Goal: Transaction & Acquisition: Obtain resource

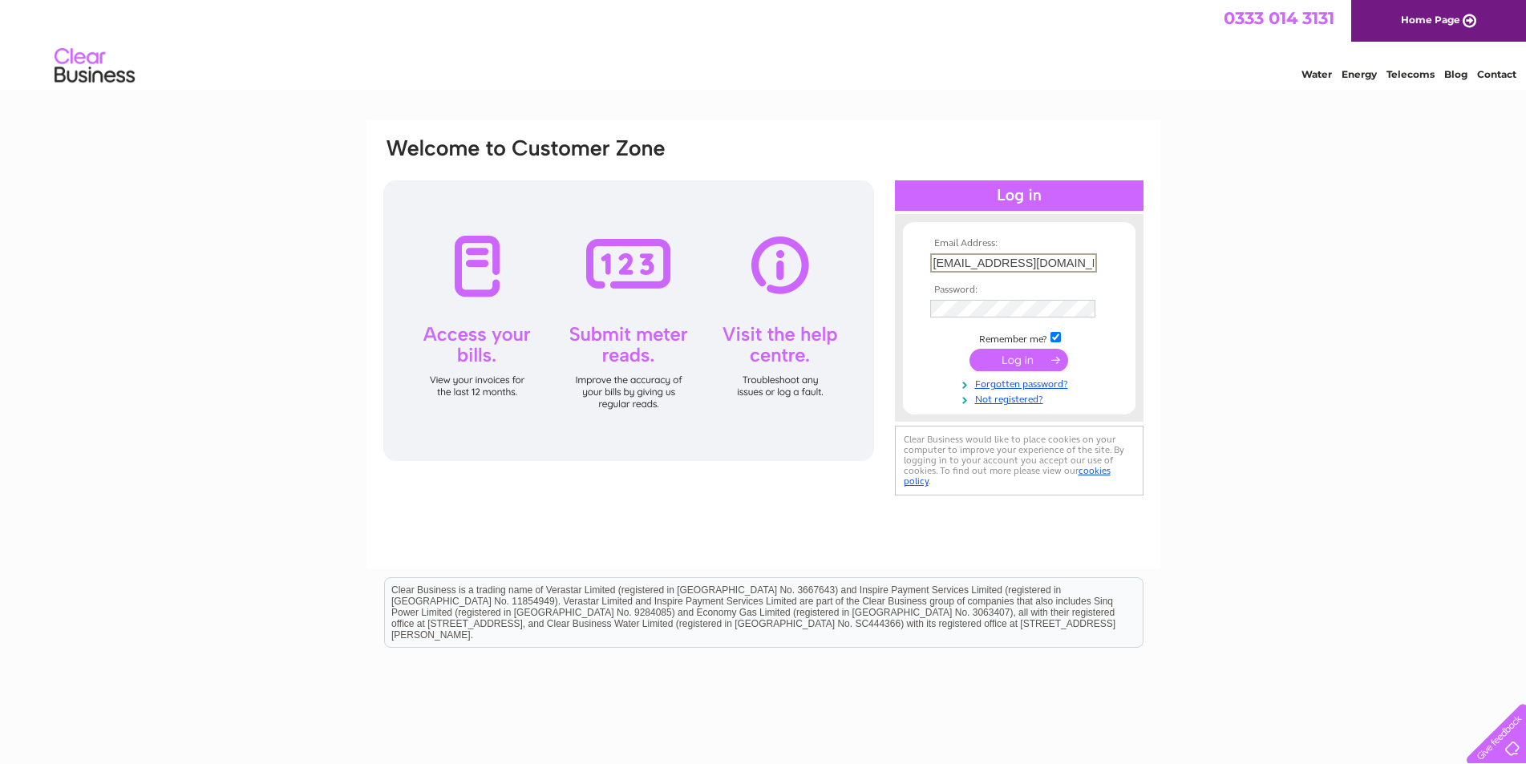
click at [962, 261] on input "rdove@dovedavies.com" at bounding box center [1013, 262] width 167 height 19
type input "accounts@dovedavies.com"
click at [864, 291] on div "Email Address: accounts@dovedavies.com Password:" at bounding box center [763, 317] width 763 height 363
click at [1004, 361] on input "submit" at bounding box center [1018, 360] width 99 height 22
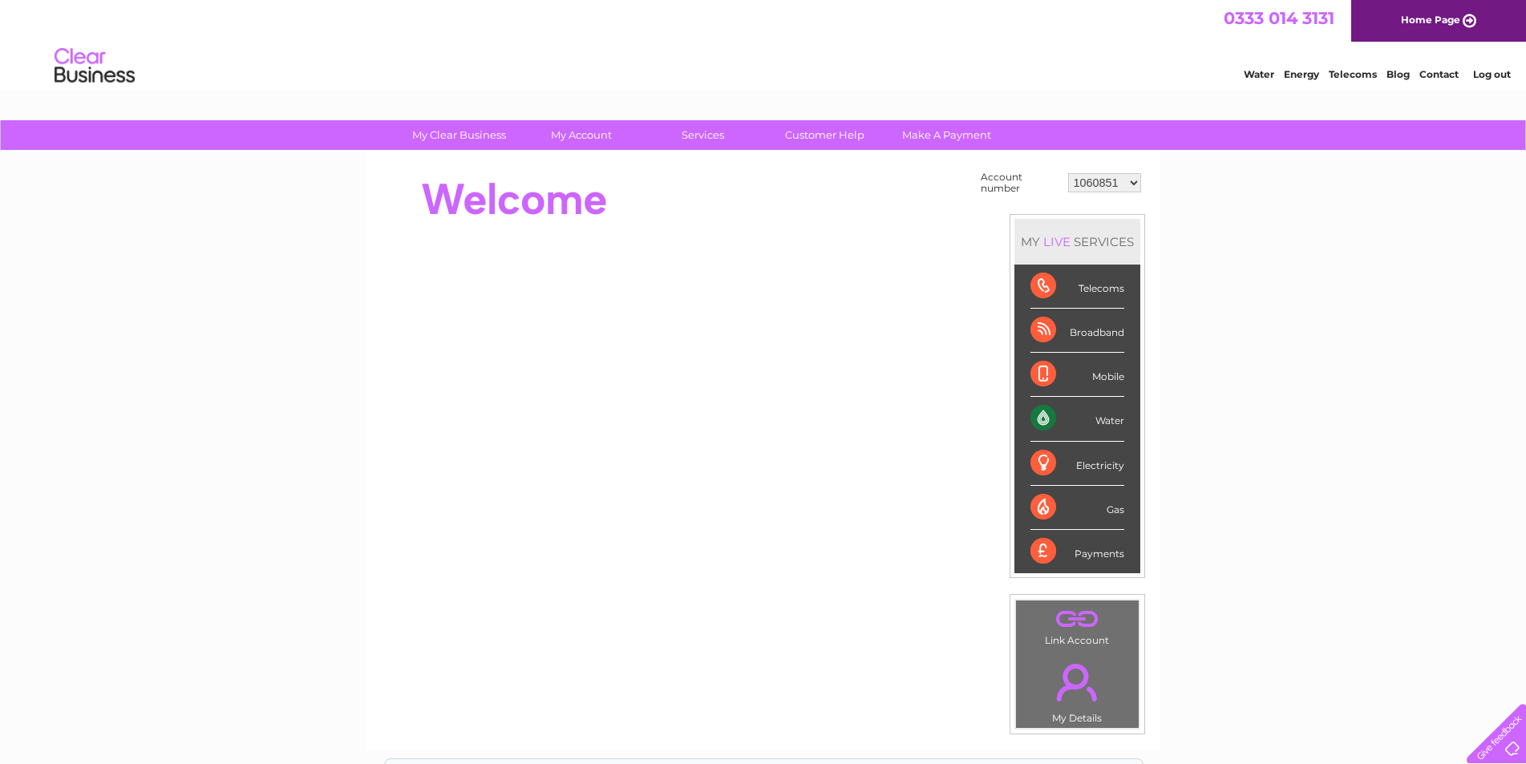
click at [1135, 184] on select "1060851 1149958 30267066" at bounding box center [1104, 182] width 73 height 19
select select "30267066"
click at [1068, 173] on select "1060851 1149958 30267066" at bounding box center [1104, 182] width 73 height 19
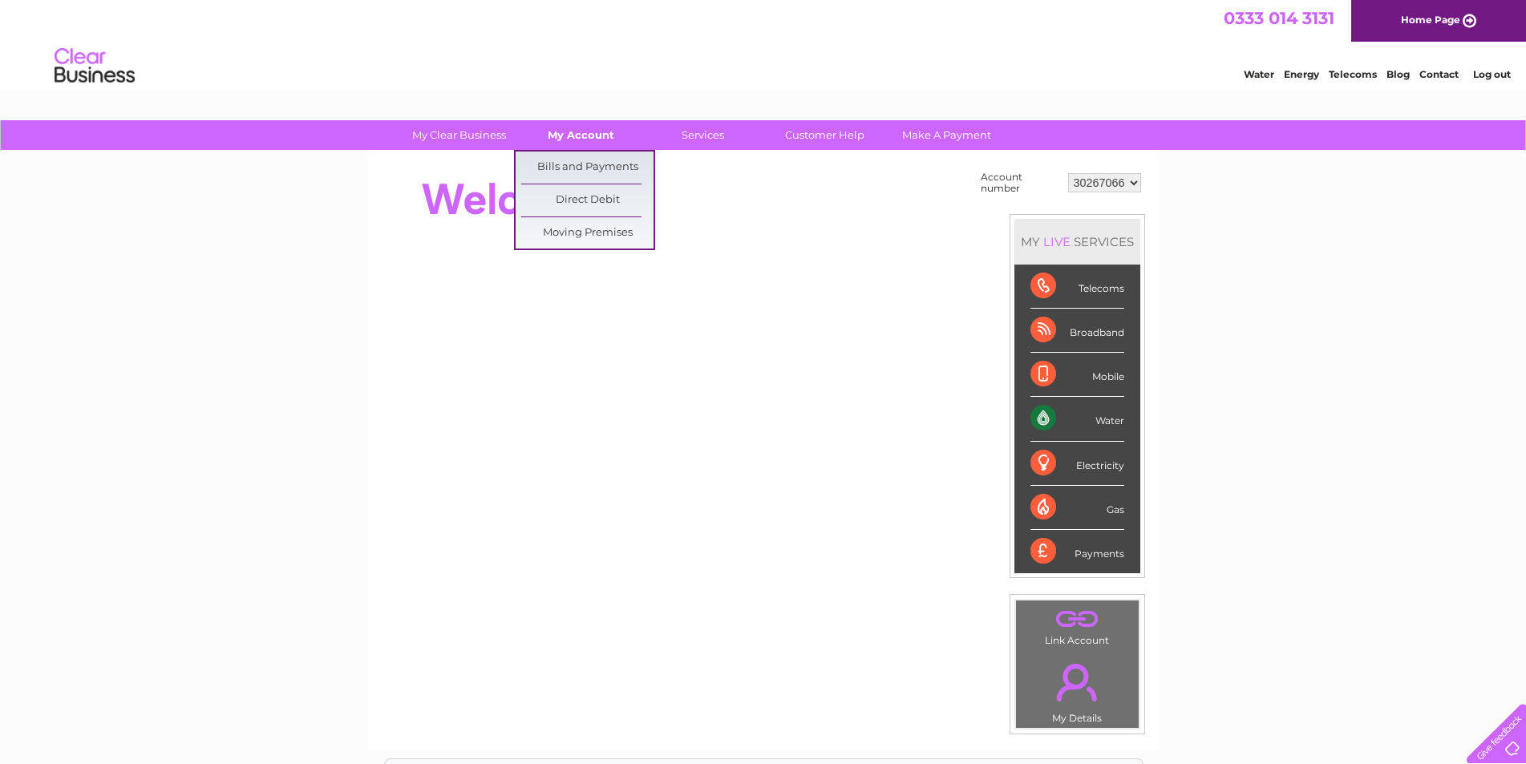
click at [593, 140] on link "My Account" at bounding box center [581, 135] width 132 height 30
click at [587, 168] on link "Bills and Payments" at bounding box center [587, 168] width 132 height 32
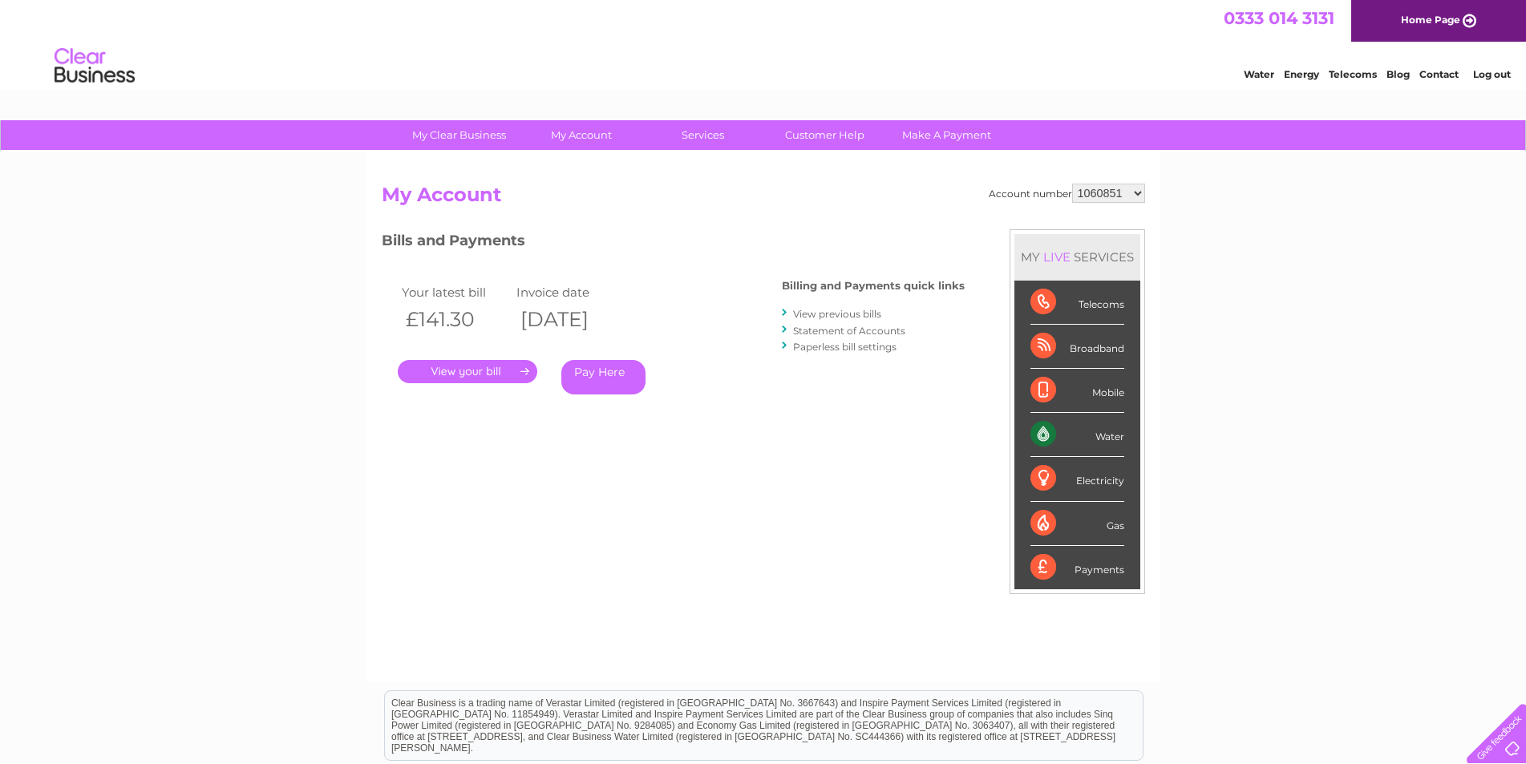
click at [480, 372] on link "." at bounding box center [468, 371] width 140 height 23
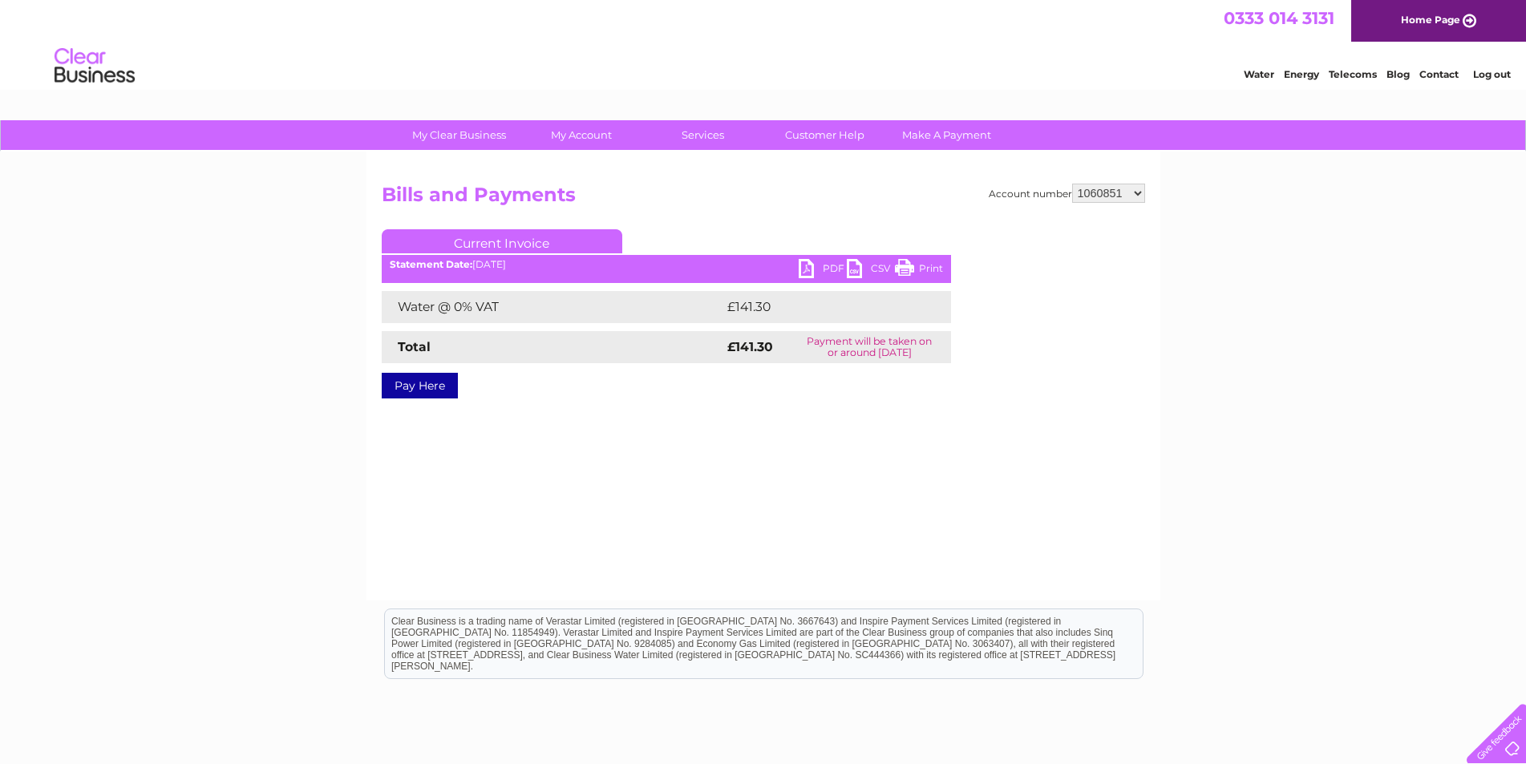
click at [827, 271] on link "PDF" at bounding box center [823, 270] width 48 height 23
click at [833, 266] on link "PDF" at bounding box center [823, 270] width 48 height 23
click at [1135, 193] on select "1060851 1149958 30267066" at bounding box center [1108, 193] width 73 height 19
select select "30267066"
click at [1072, 184] on select "1060851 1149958 30267066" at bounding box center [1108, 193] width 73 height 19
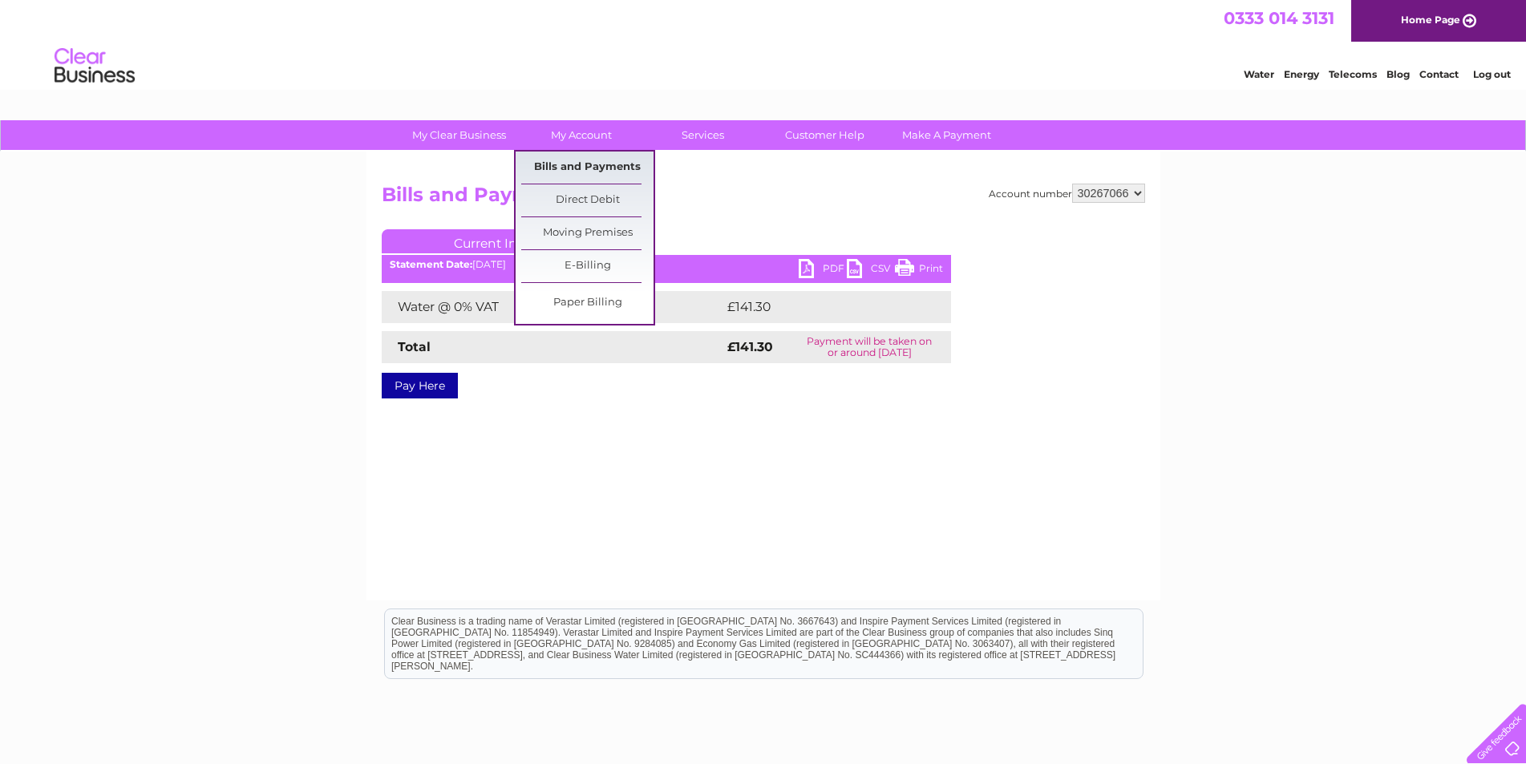
click at [588, 168] on link "Bills and Payments" at bounding box center [587, 168] width 132 height 32
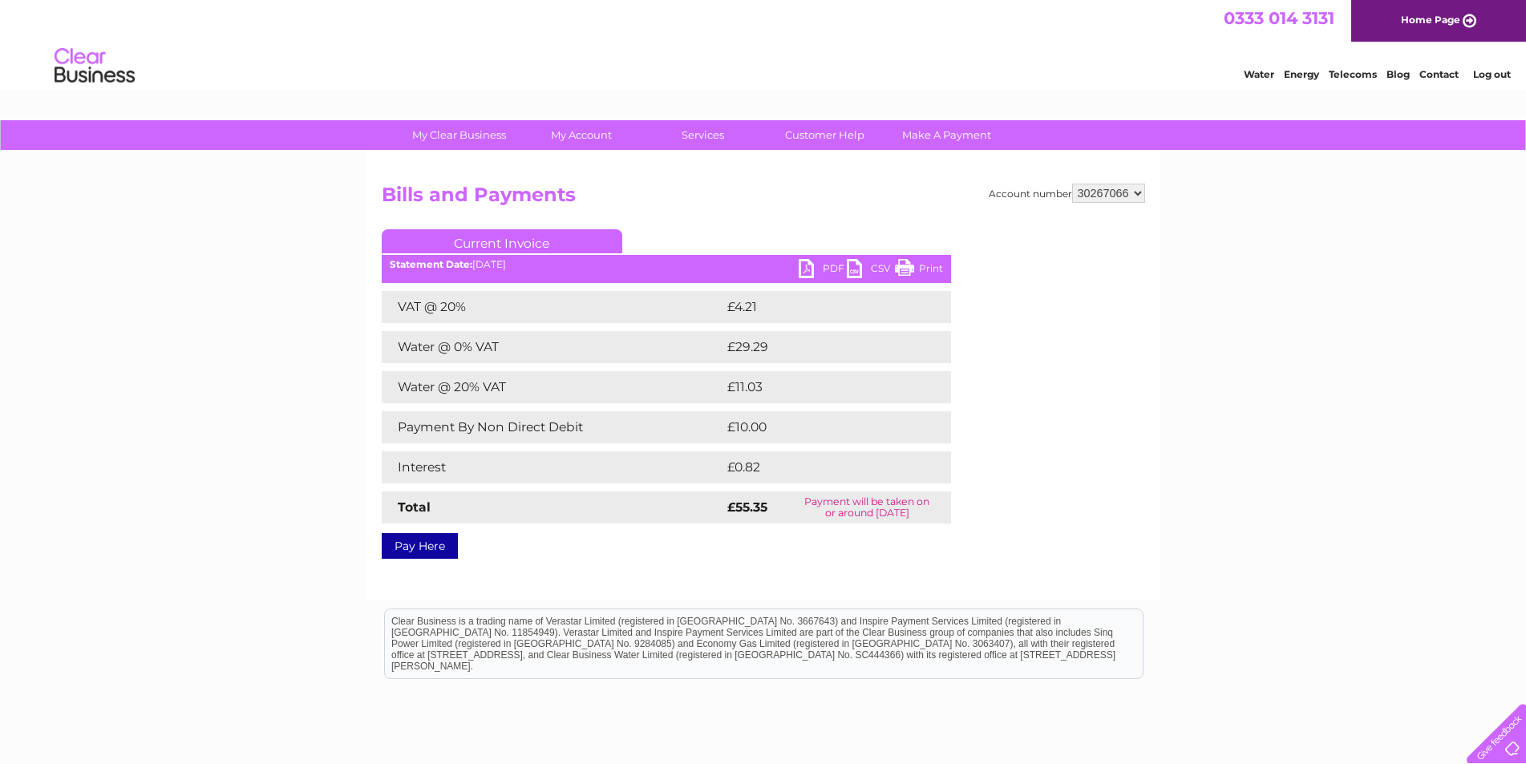
click at [827, 265] on link "PDF" at bounding box center [823, 270] width 48 height 23
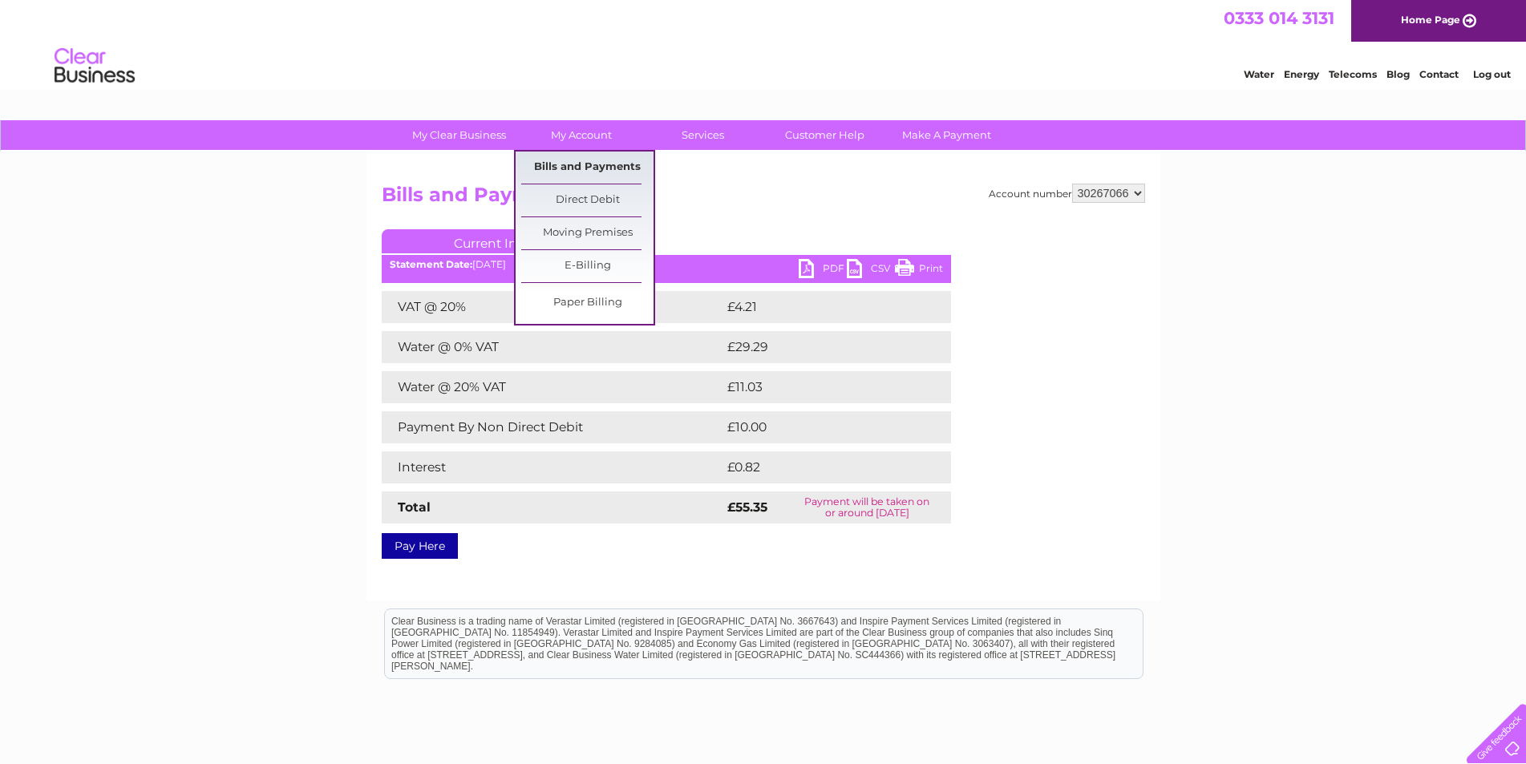
click at [605, 169] on link "Bills and Payments" at bounding box center [587, 168] width 132 height 32
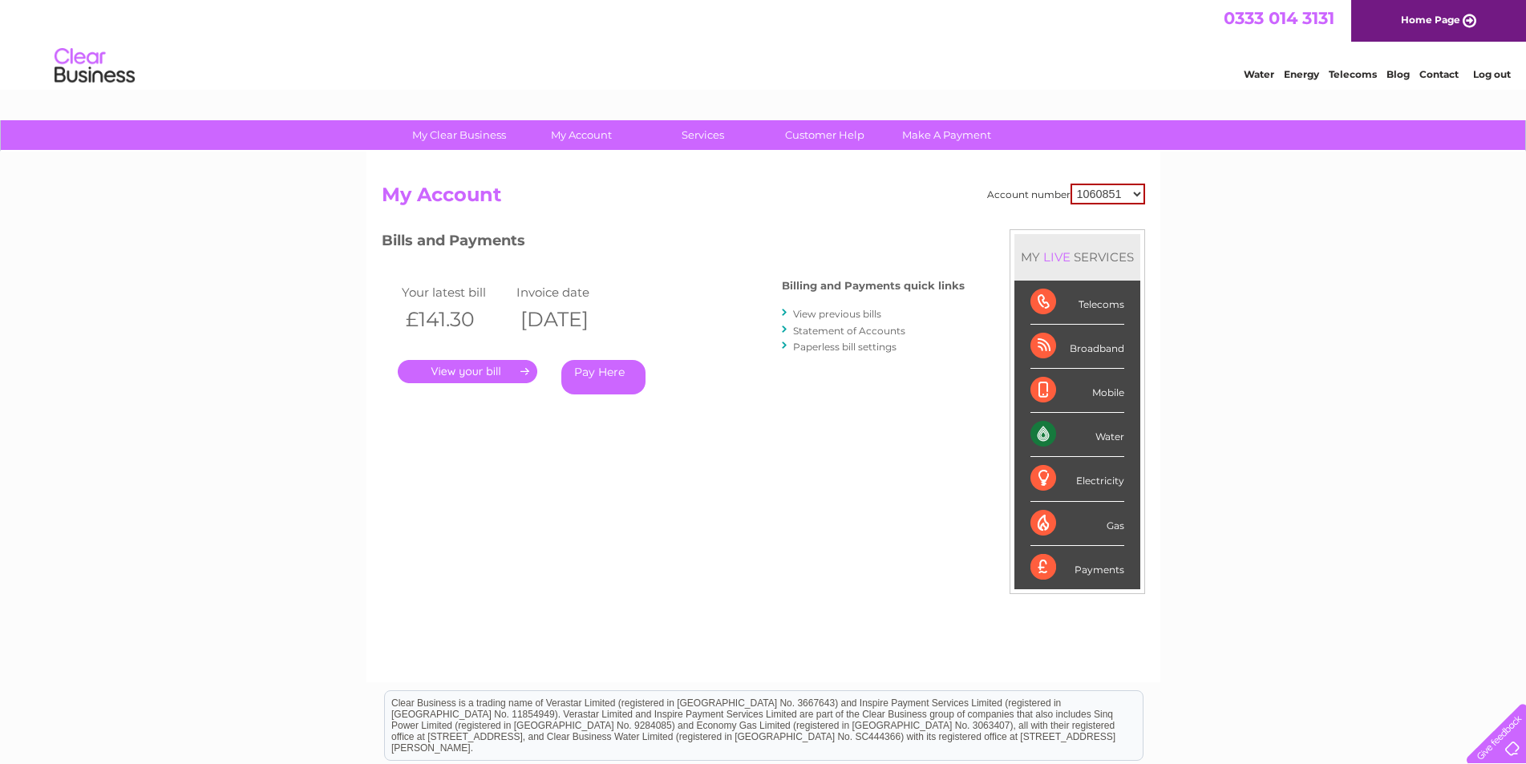
click at [843, 330] on link "Statement of Accounts" at bounding box center [849, 331] width 112 height 12
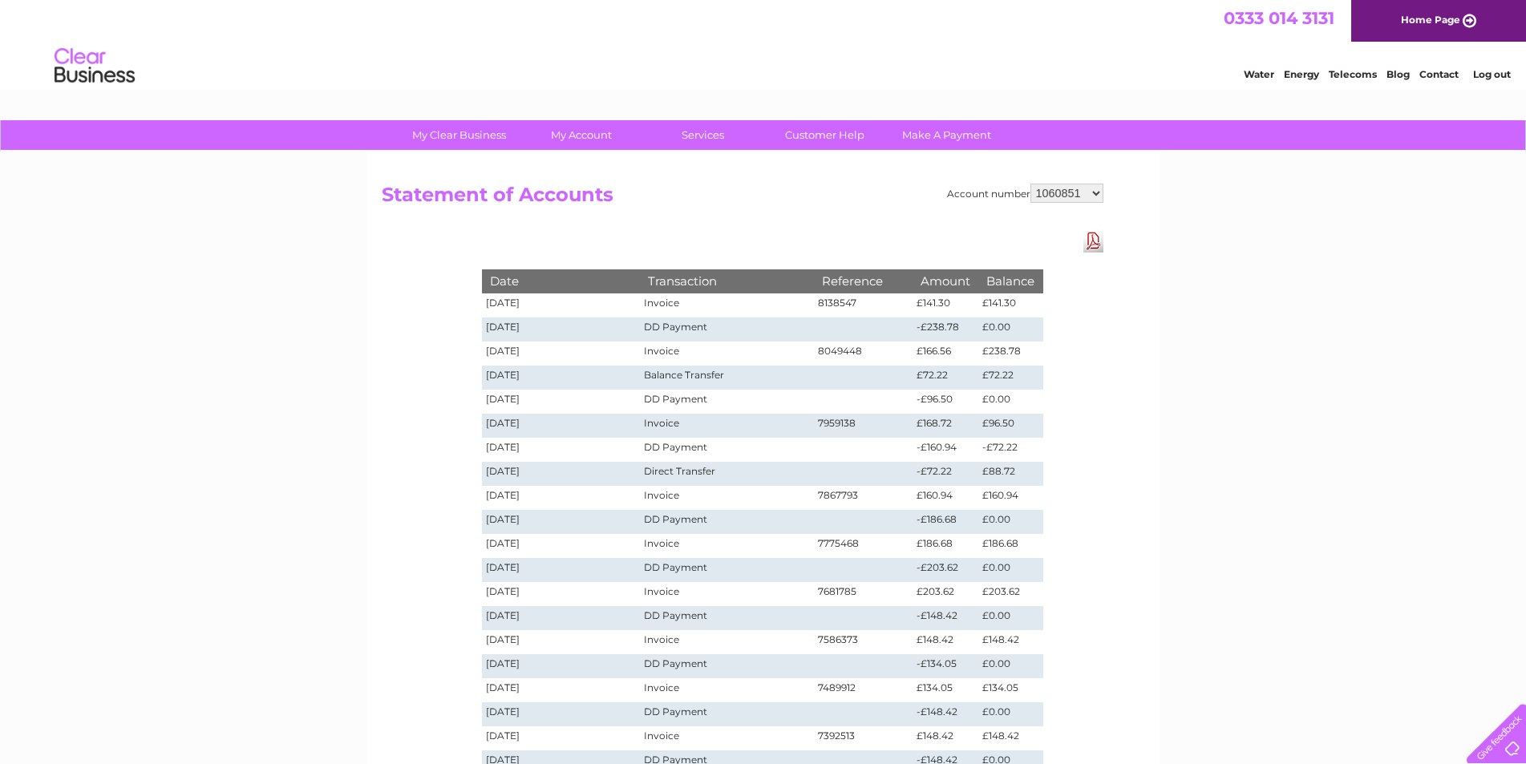
click at [1100, 190] on select "1060851 1149958 30267066" at bounding box center [1066, 193] width 73 height 19
select select "30267066"
click at [1030, 184] on select "1060851 1149958 30267066" at bounding box center [1066, 193] width 73 height 19
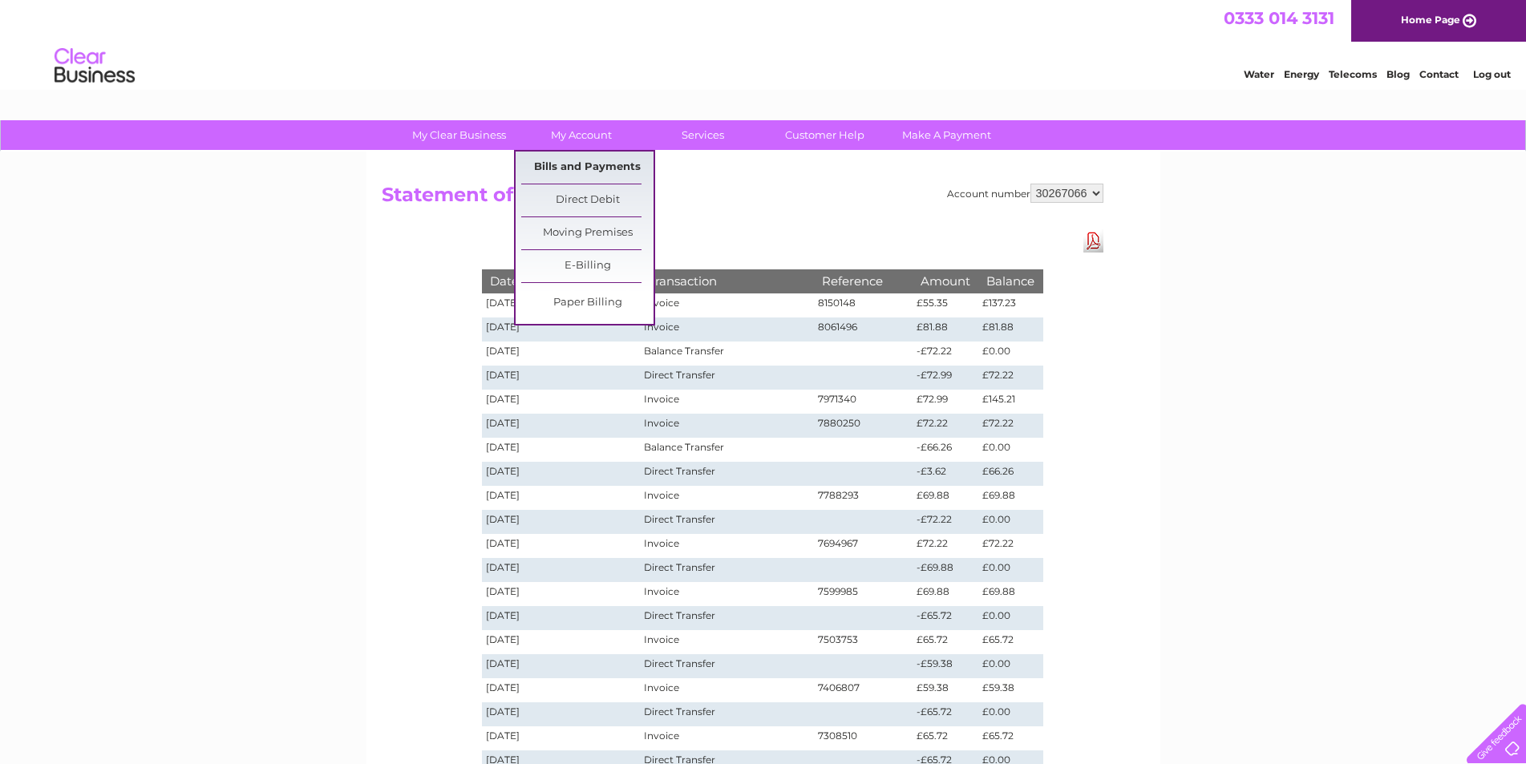
click at [573, 163] on link "Bills and Payments" at bounding box center [587, 168] width 132 height 32
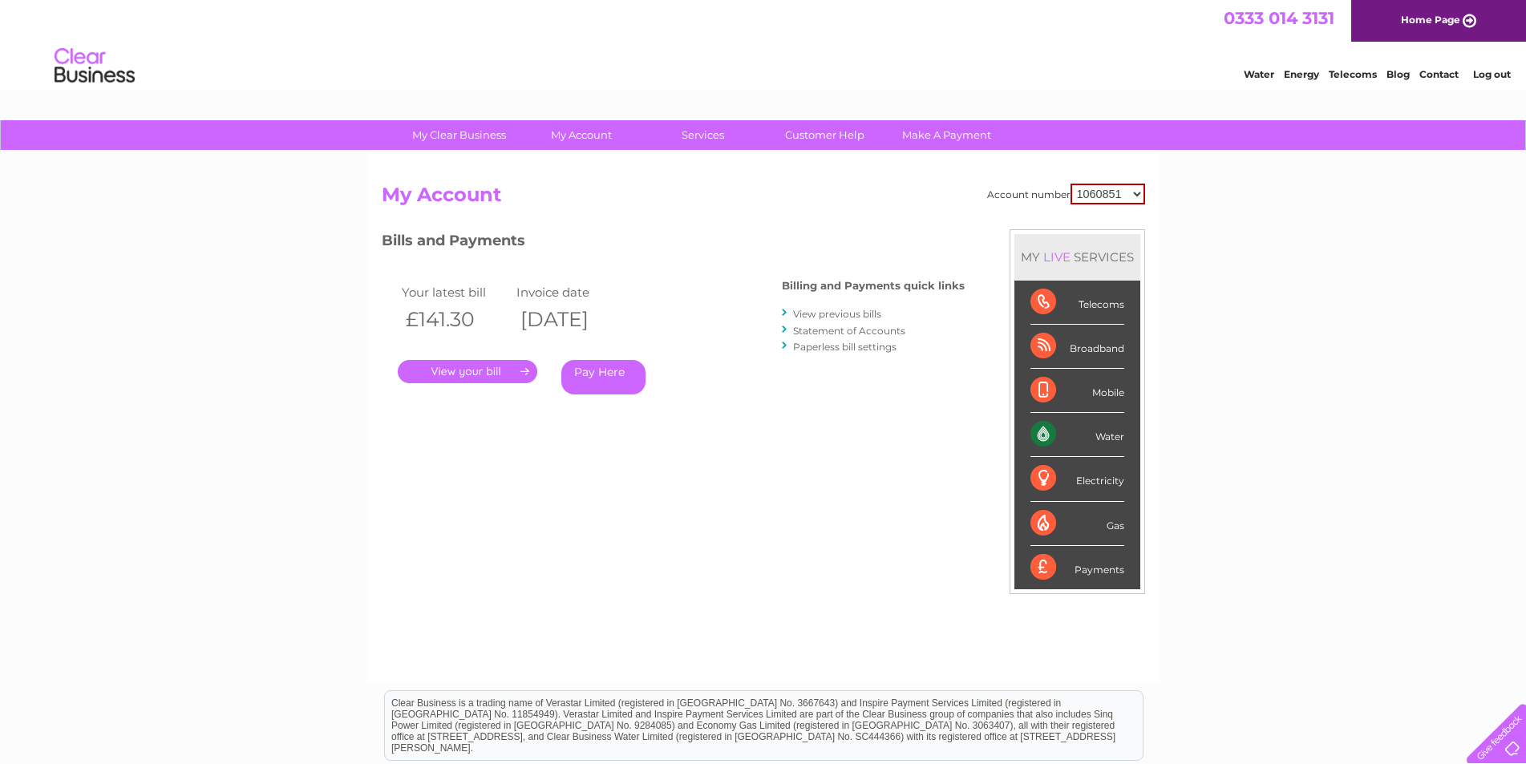
click at [1139, 193] on select "1060851 1149958 30267066" at bounding box center [1107, 194] width 75 height 21
select select "30267066"
click at [1070, 184] on select "1060851 1149958 30267066" at bounding box center [1107, 194] width 75 height 21
click at [473, 372] on link "." at bounding box center [468, 371] width 140 height 23
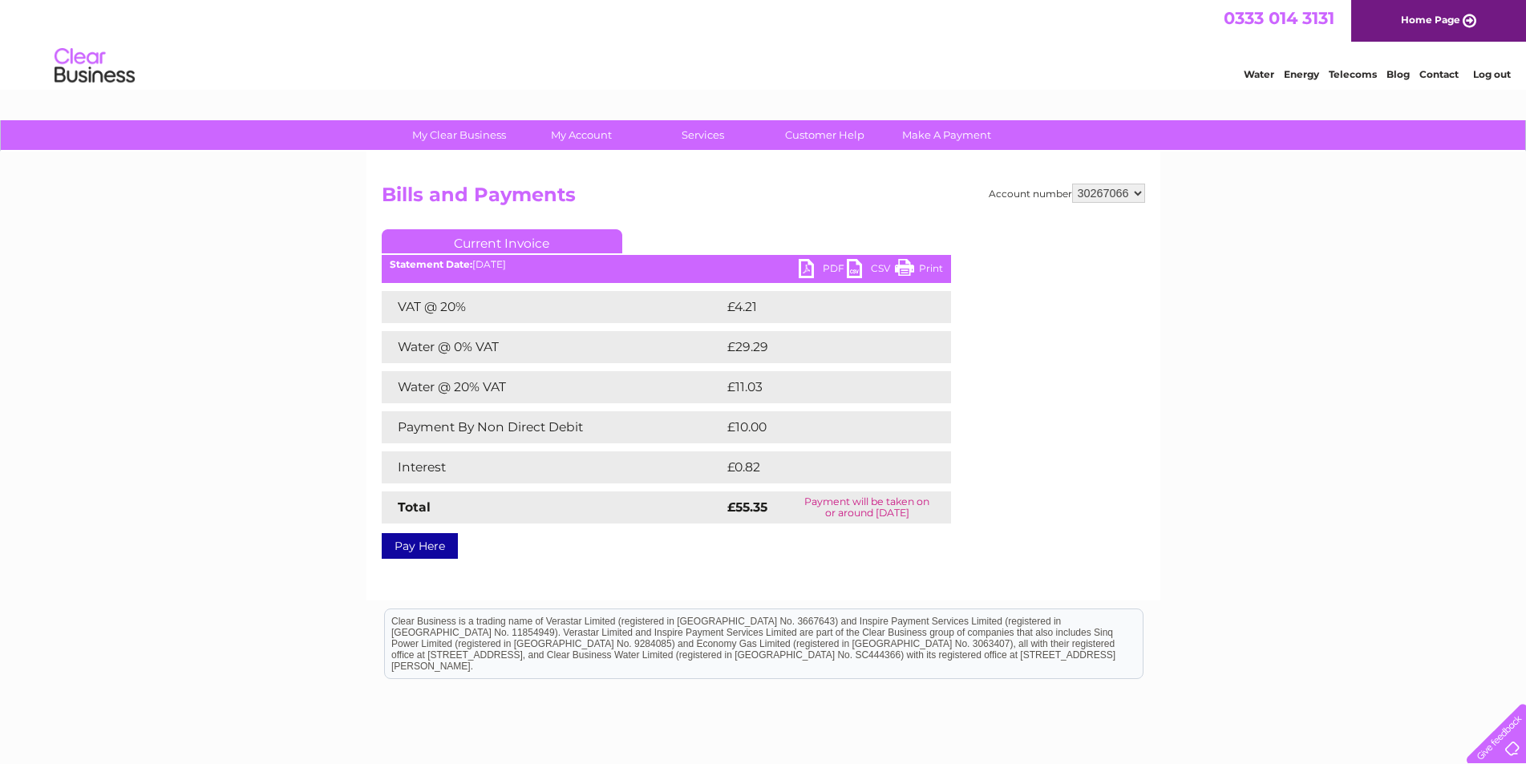
click at [831, 265] on link "PDF" at bounding box center [823, 270] width 48 height 23
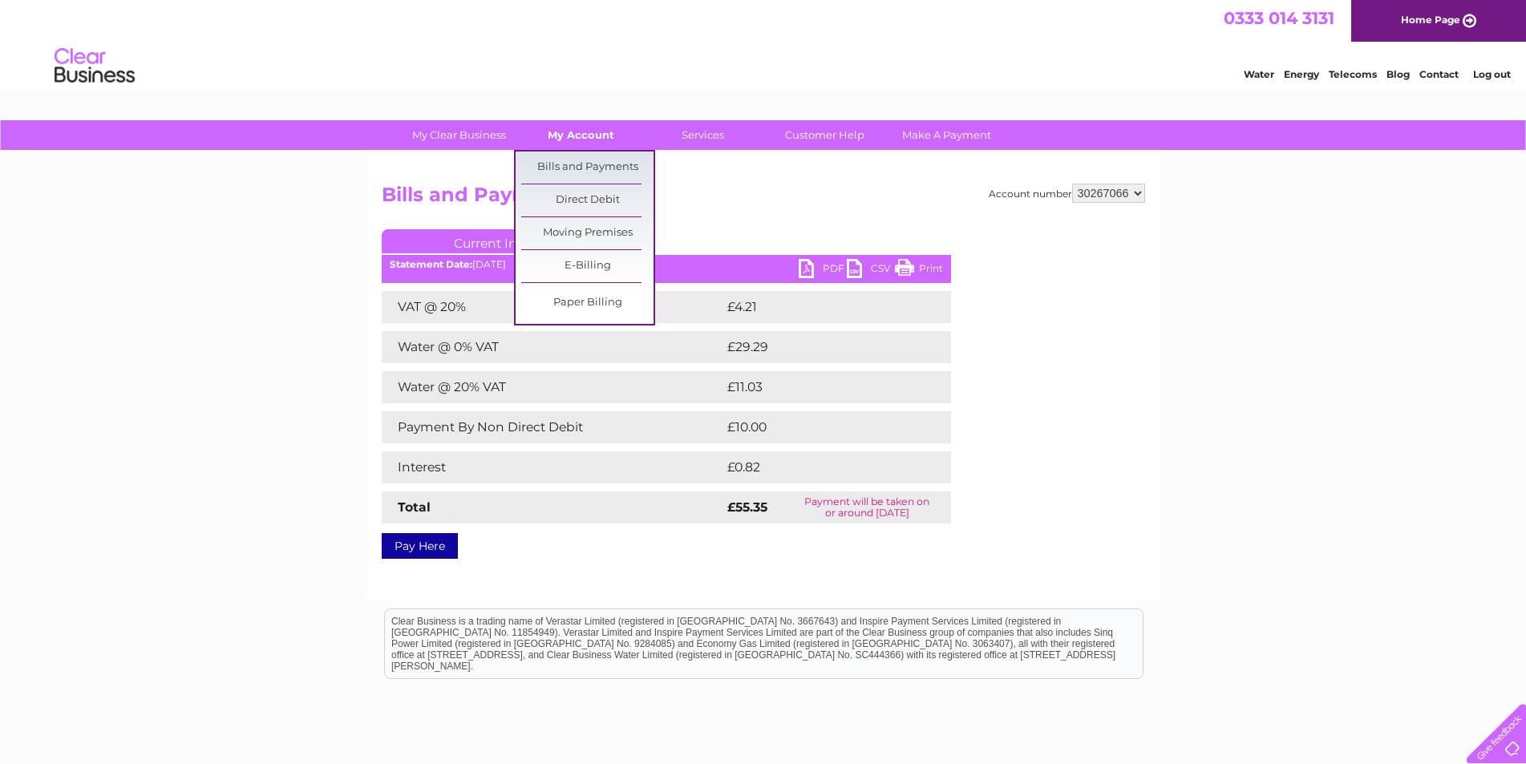
click at [588, 139] on link "My Account" at bounding box center [581, 135] width 132 height 30
click at [593, 172] on link "Bills and Payments" at bounding box center [587, 168] width 132 height 32
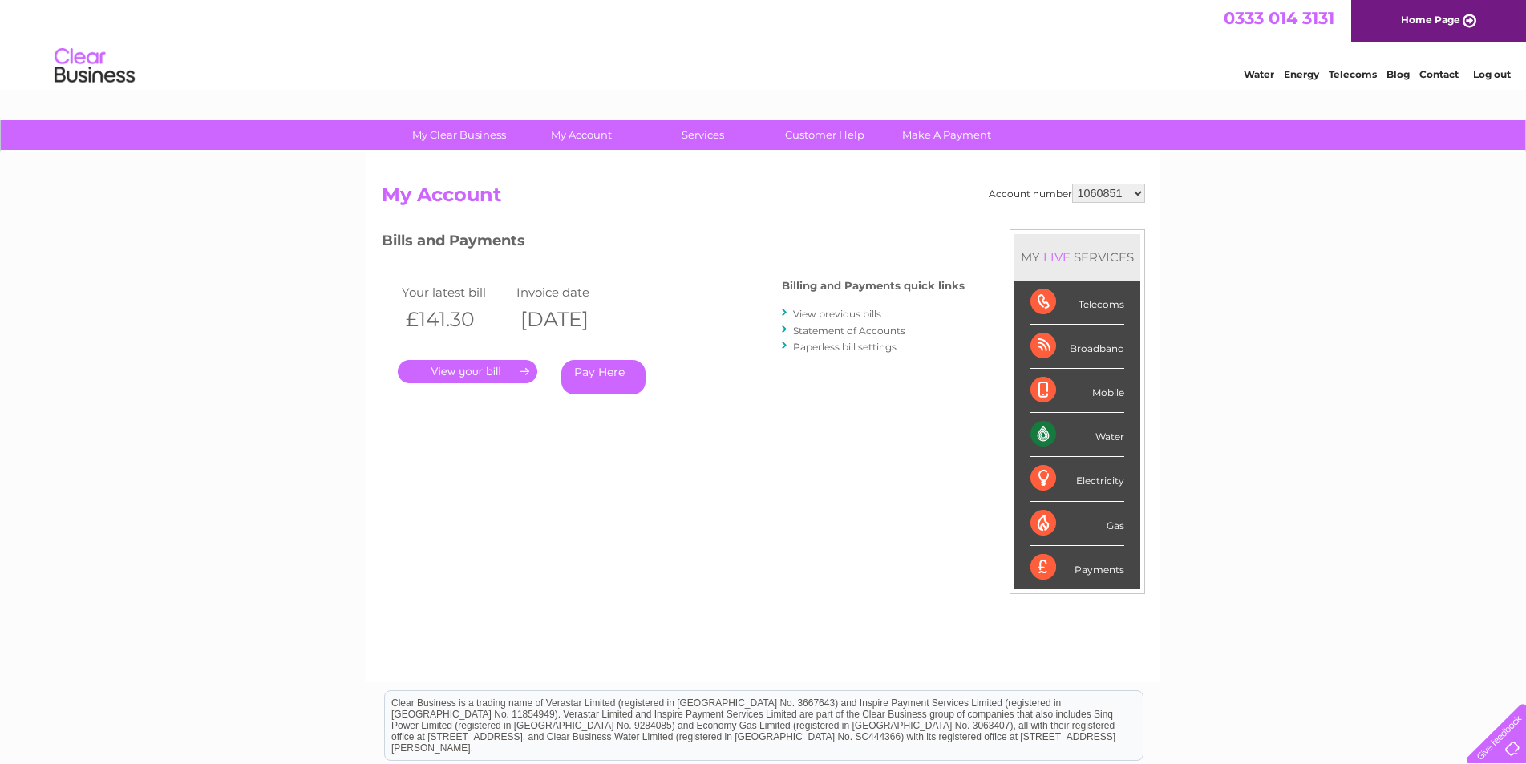
click at [1140, 193] on select "1060851 1149958 30267066" at bounding box center [1108, 193] width 73 height 19
select select "30267066"
click at [1072, 184] on select "1060851 1149958 30267066" at bounding box center [1108, 193] width 73 height 19
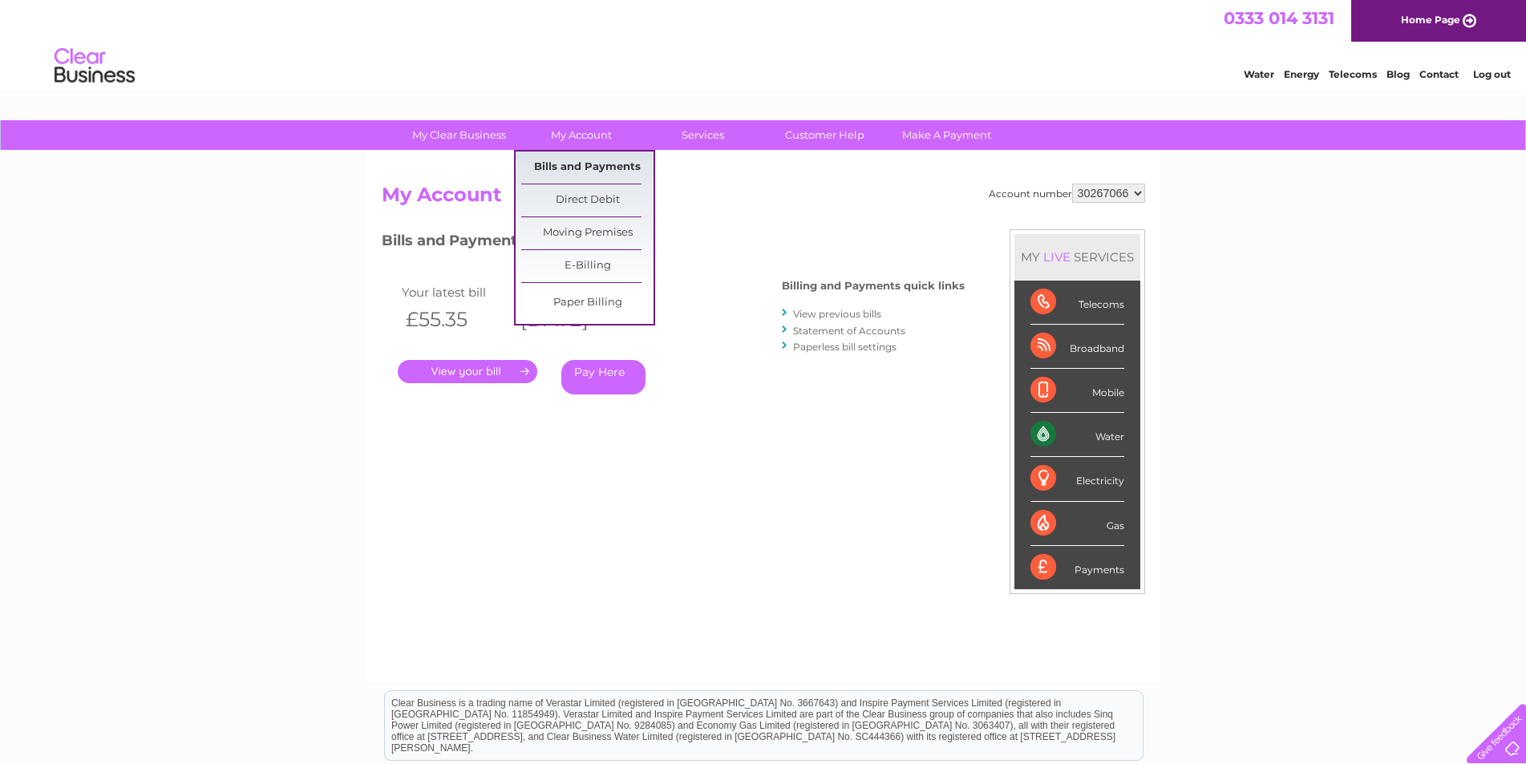
click at [594, 167] on link "Bills and Payments" at bounding box center [587, 168] width 132 height 32
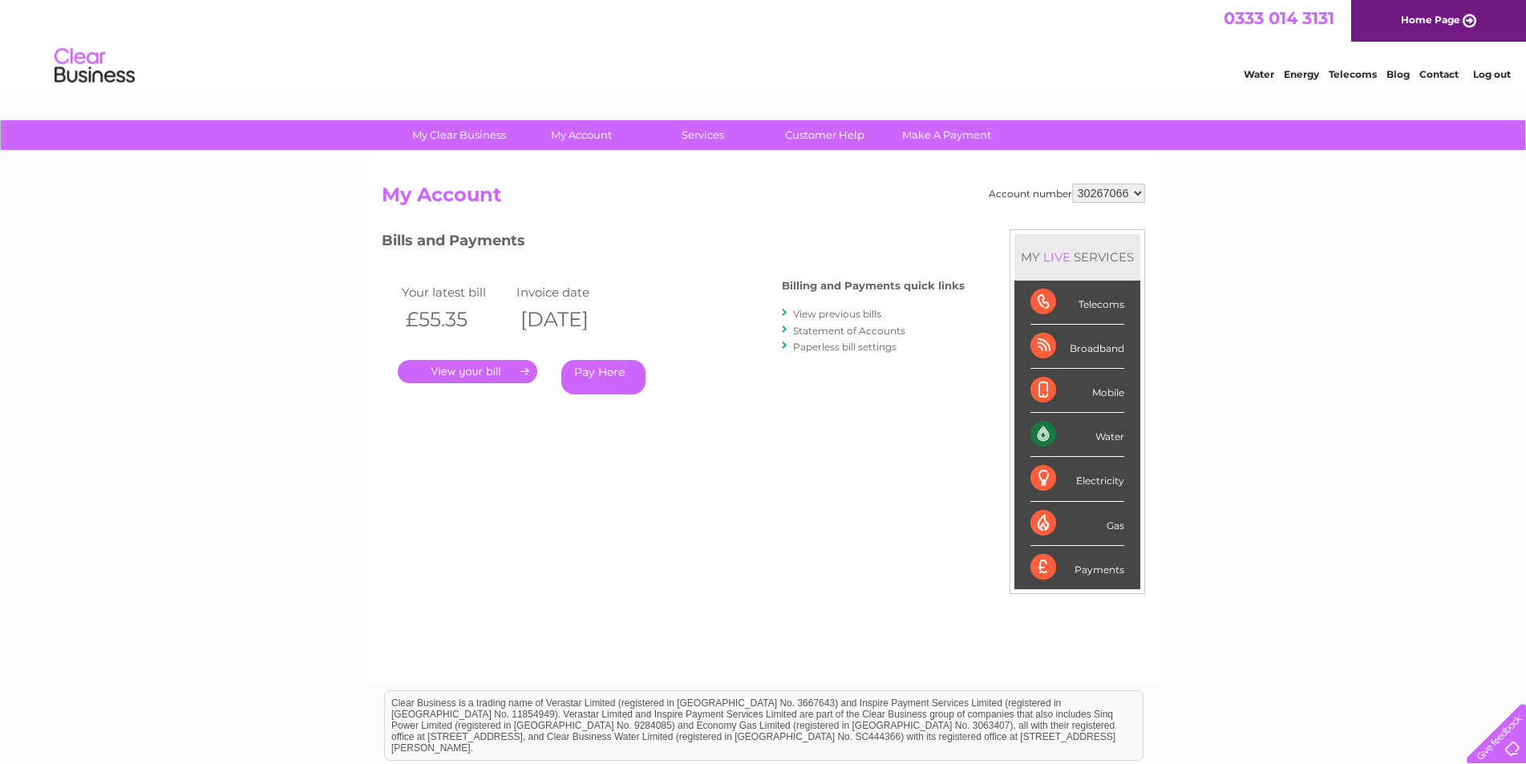
click at [830, 315] on link "View previous bills" at bounding box center [837, 314] width 88 height 12
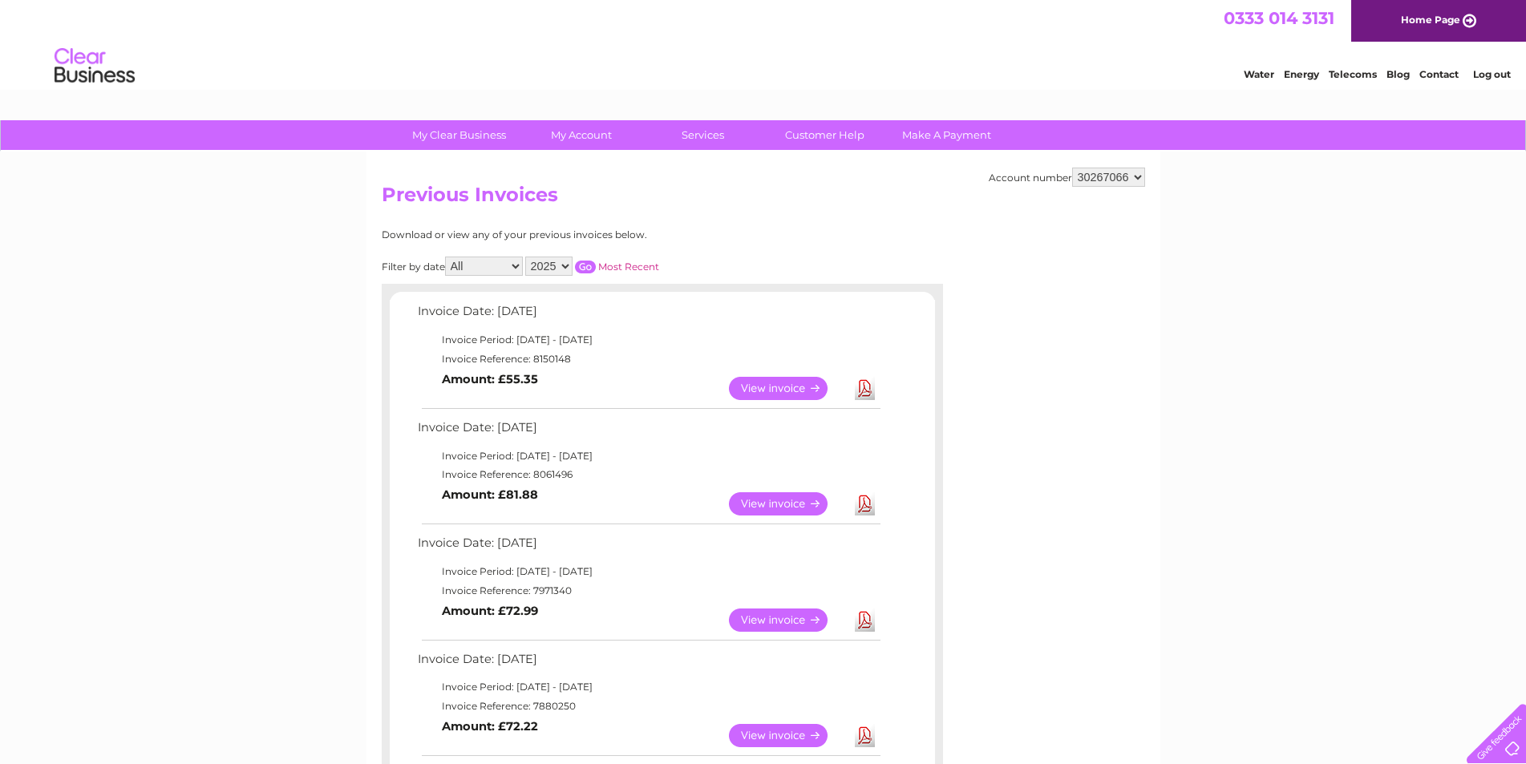
click at [863, 504] on link "Download" at bounding box center [865, 503] width 20 height 23
